Goal: Find contact information: Find contact information

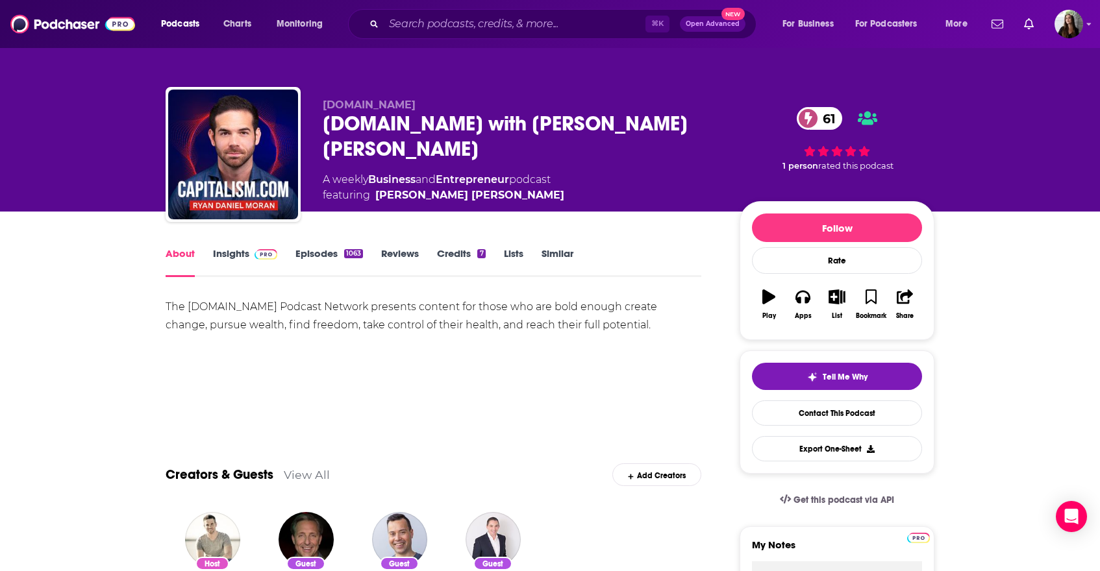
click at [235, 251] on link "Insights" at bounding box center [245, 262] width 64 height 30
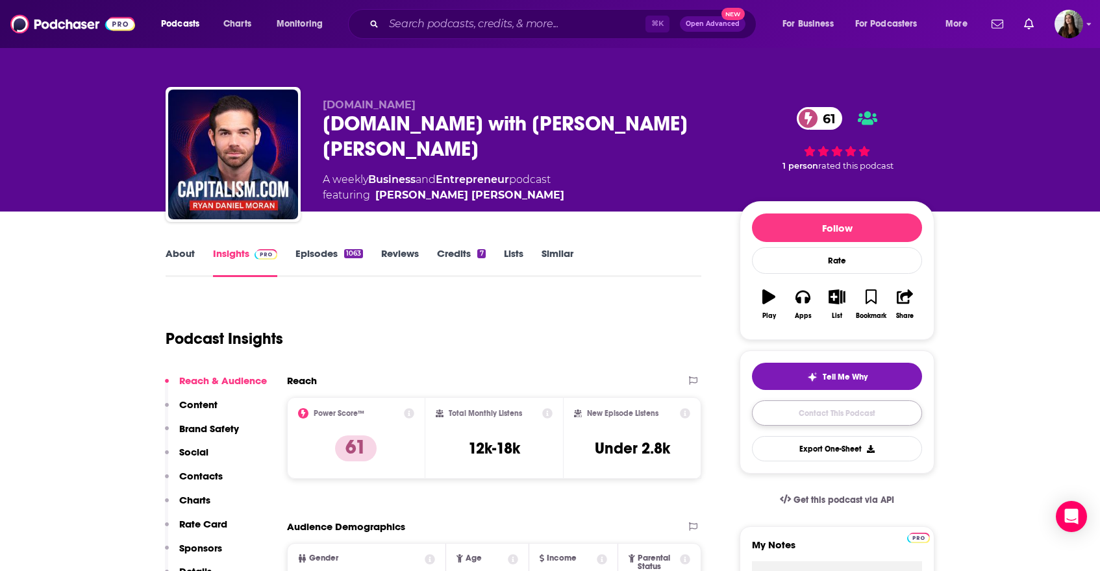
click at [842, 415] on link "Contact This Podcast" at bounding box center [837, 413] width 170 height 25
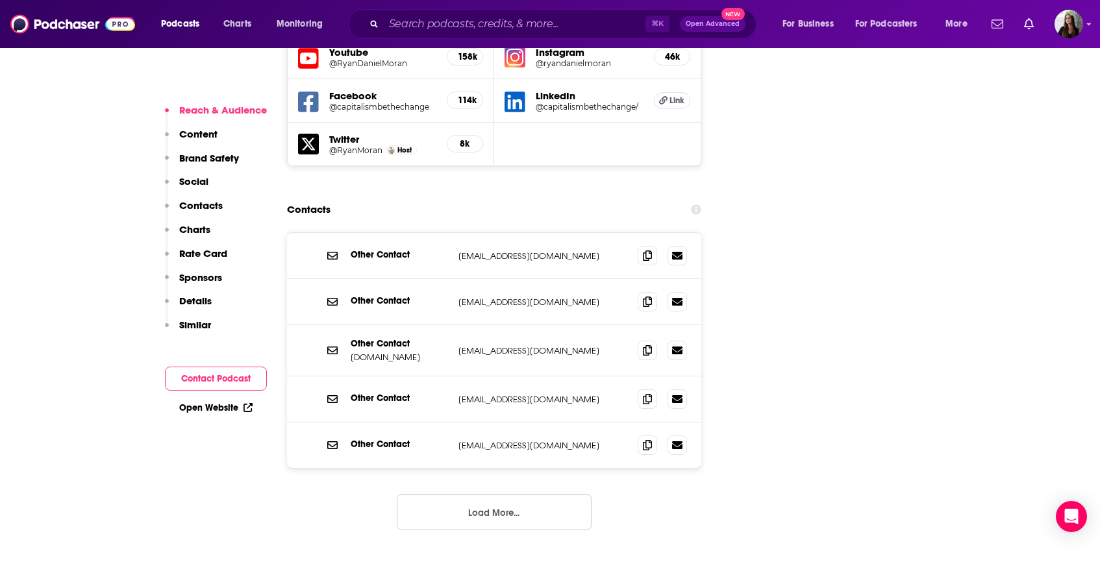
scroll to position [1575, 0]
click at [643, 345] on icon at bounding box center [647, 350] width 9 height 10
